Goal: Use online tool/utility: Utilize a website feature to perform a specific function

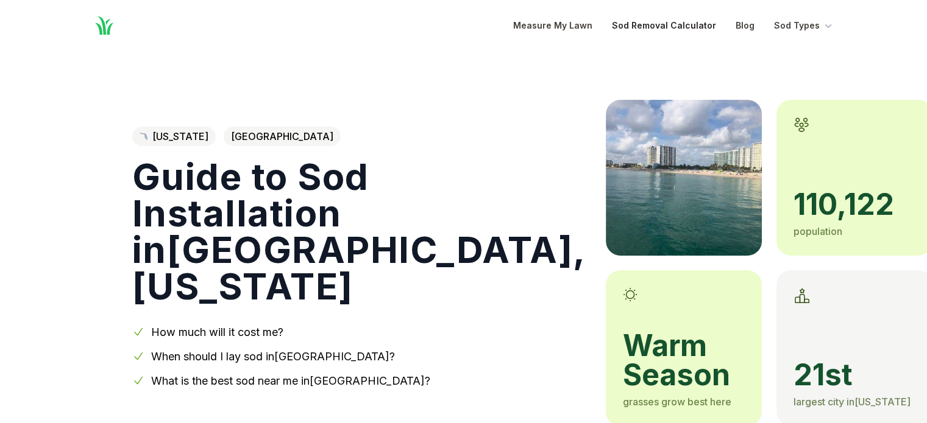
click at [670, 23] on link "Sod Removal Calculator" at bounding box center [664, 25] width 104 height 15
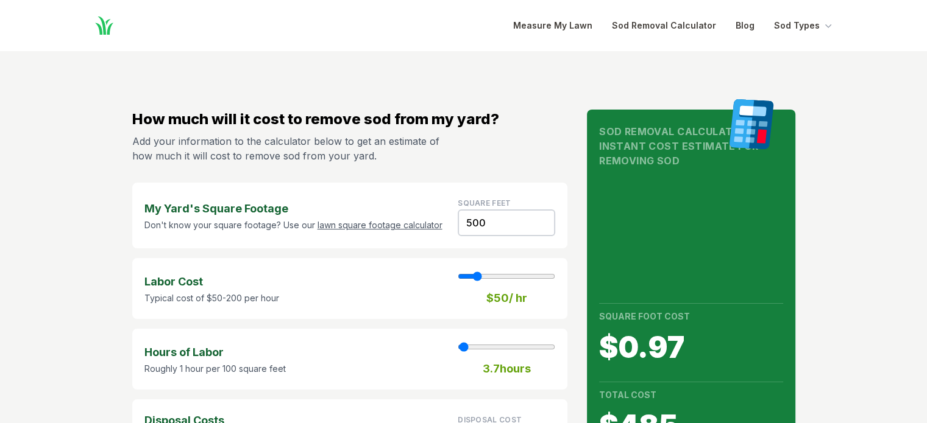
scroll to position [122, 0]
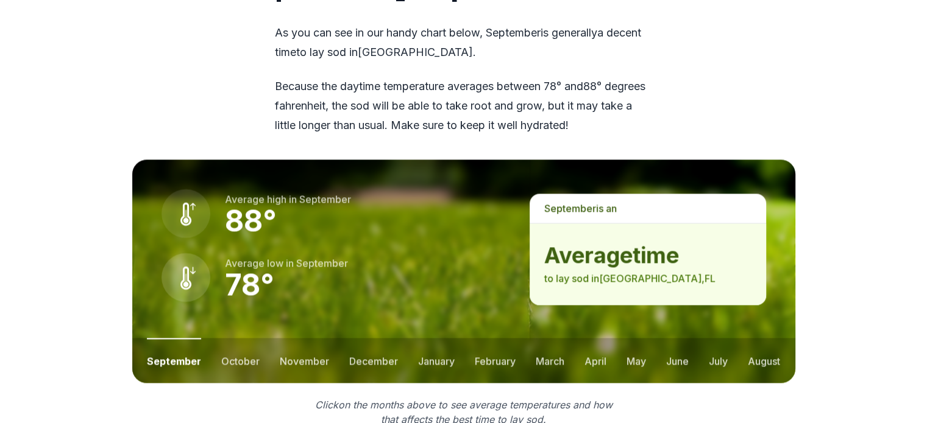
scroll to position [1706, 0]
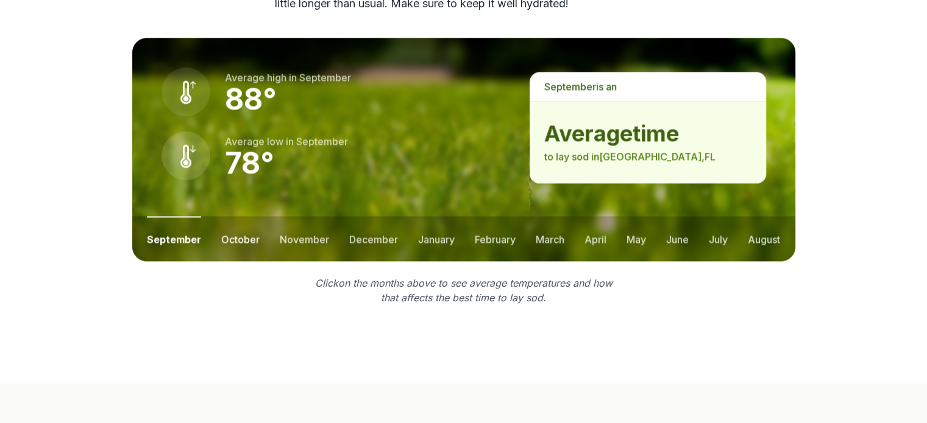
click at [240, 241] on button "october" at bounding box center [240, 238] width 38 height 45
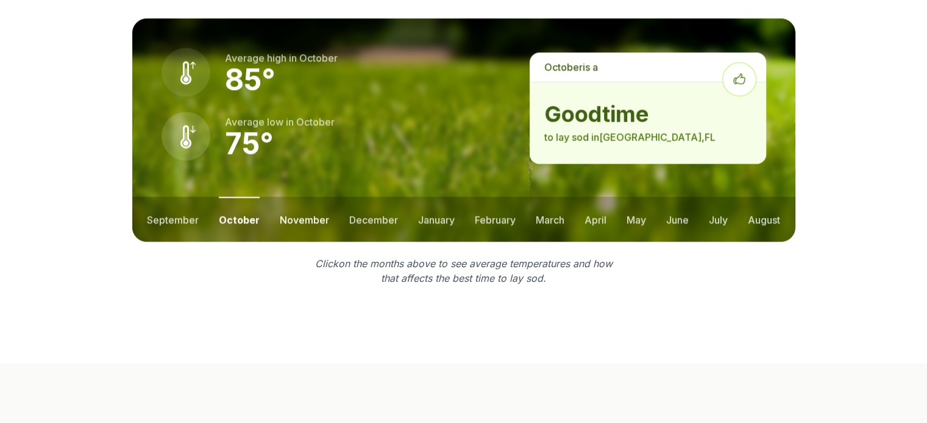
click at [298, 221] on button "november" at bounding box center [304, 219] width 49 height 45
click at [357, 218] on button "december" at bounding box center [372, 219] width 49 height 45
drag, startPoint x: 435, startPoint y: 225, endPoint x: 441, endPoint y: 225, distance: 6.1
click at [436, 225] on button "january" at bounding box center [435, 219] width 37 height 45
click at [476, 216] on button "february" at bounding box center [496, 219] width 41 height 45
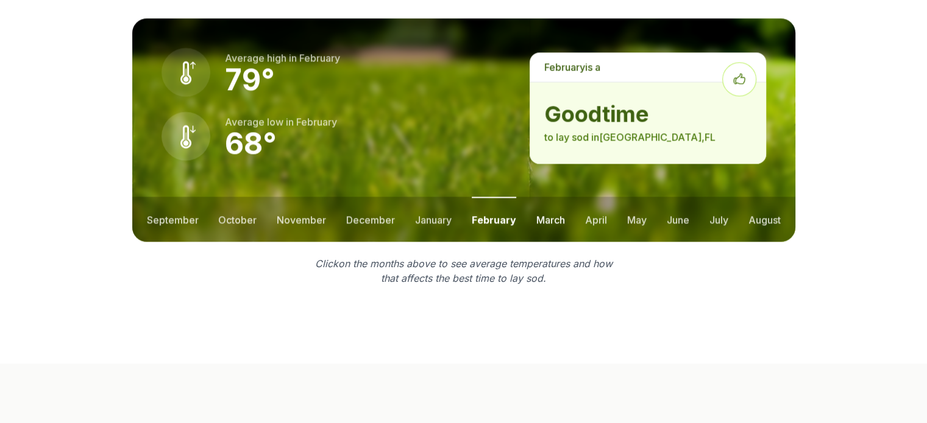
drag, startPoint x: 550, startPoint y: 222, endPoint x: 559, endPoint y: 222, distance: 8.5
click at [551, 222] on button "march" at bounding box center [550, 219] width 29 height 45
click at [606, 220] on ul "september october november december january february march april may june july …" at bounding box center [463, 219] width 663 height 45
drag, startPoint x: 584, startPoint y: 223, endPoint x: 602, endPoint y: 223, distance: 18.3
click at [585, 223] on button "april" at bounding box center [596, 219] width 22 height 45
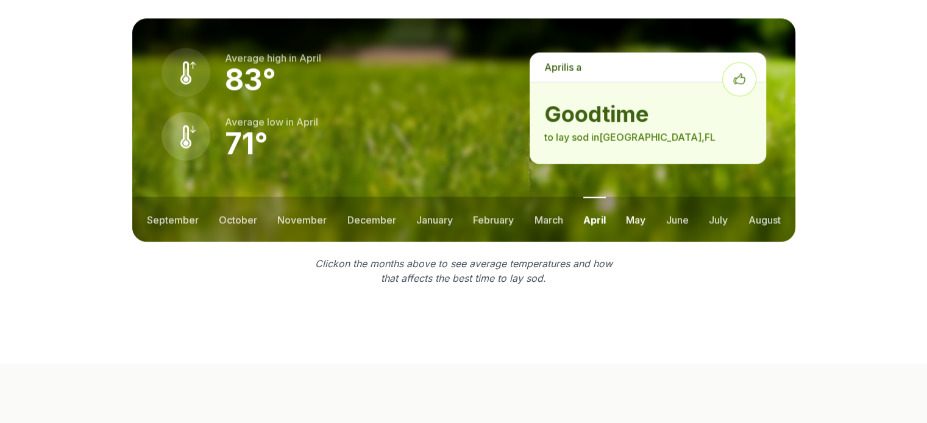
click at [632, 222] on button "may" at bounding box center [635, 219] width 19 height 45
click at [682, 222] on button "june" at bounding box center [677, 219] width 23 height 45
click at [724, 220] on button "july" at bounding box center [718, 219] width 19 height 45
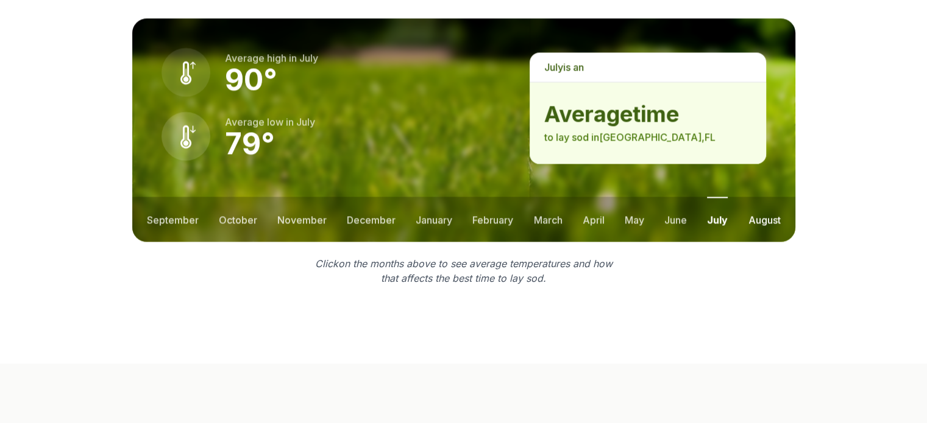
click at [765, 221] on button "august" at bounding box center [764, 219] width 32 height 45
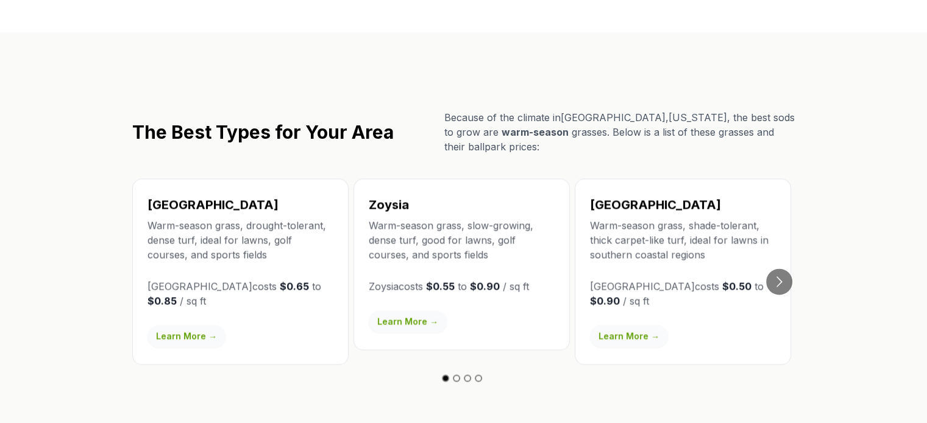
scroll to position [2030, 0]
